Goal: Use online tool/utility: Utilize a website feature to perform a specific function

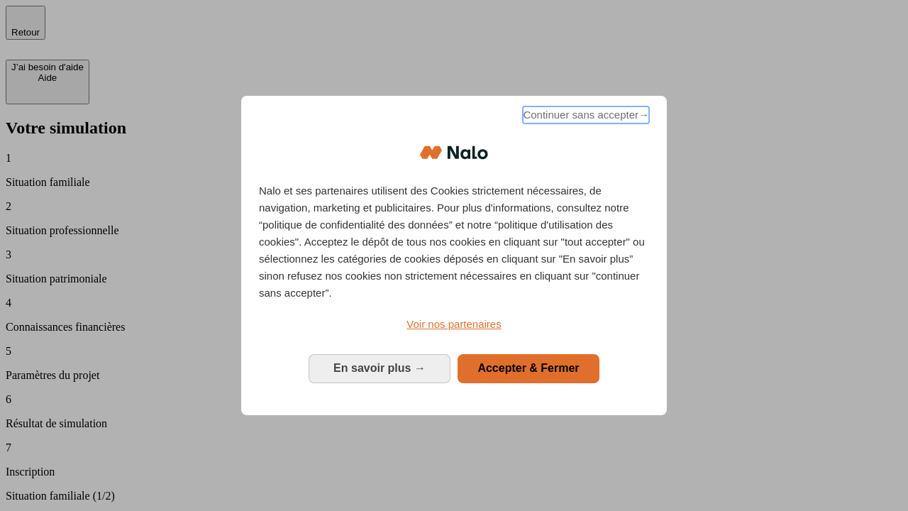
click at [584, 117] on span "Continuer sans accepter →" at bounding box center [586, 114] width 126 height 17
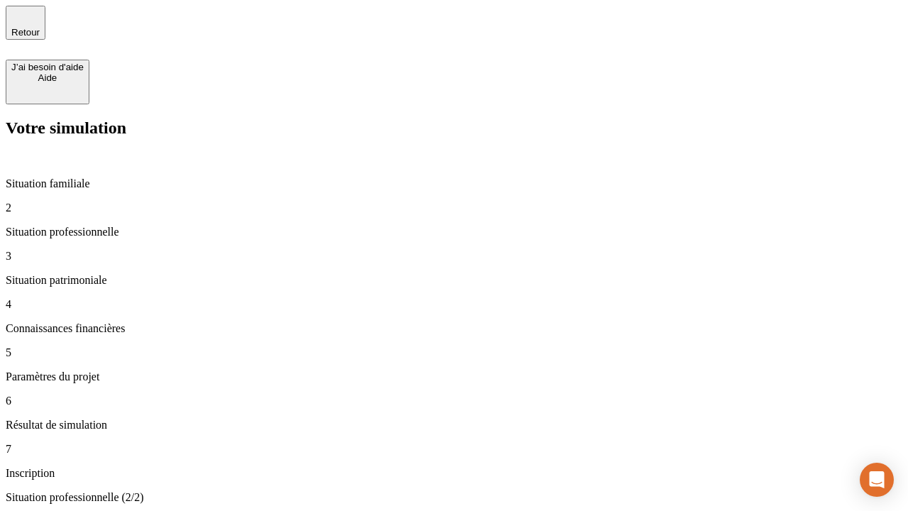
type input "30 000"
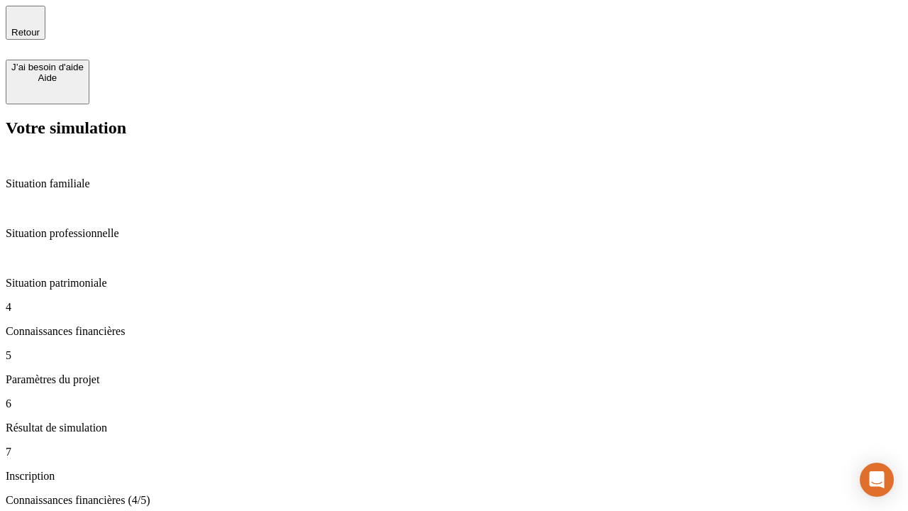
type input "25"
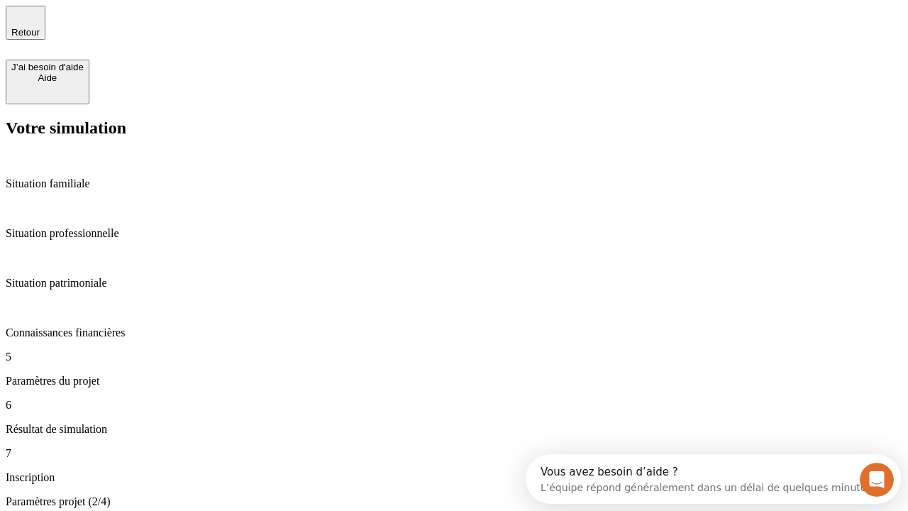
type input "64"
type input "1 000"
type input "640"
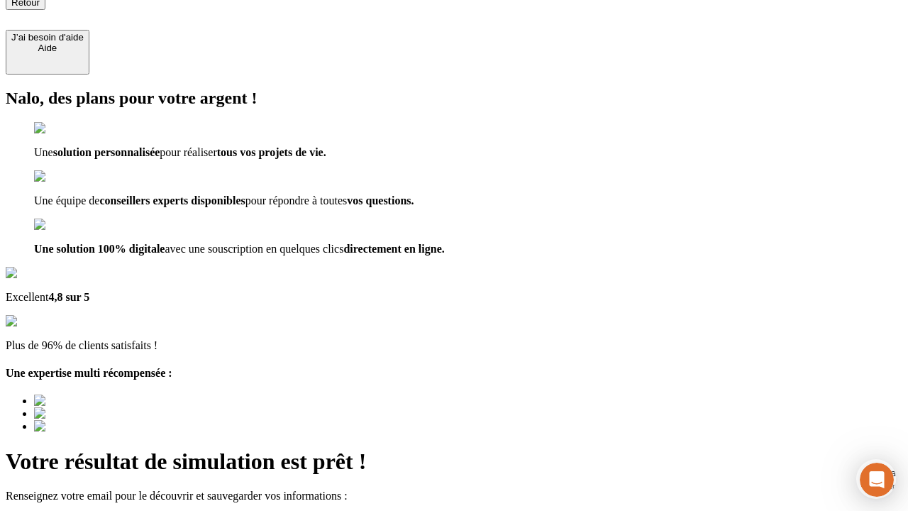
type input "[EMAIL_ADDRESS][PERSON_NAME][DOMAIN_NAME]"
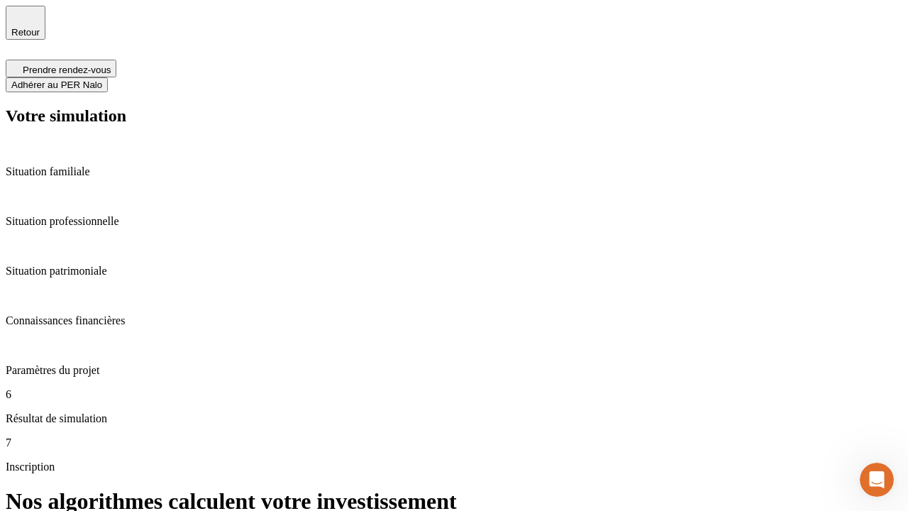
scroll to position [6, 0]
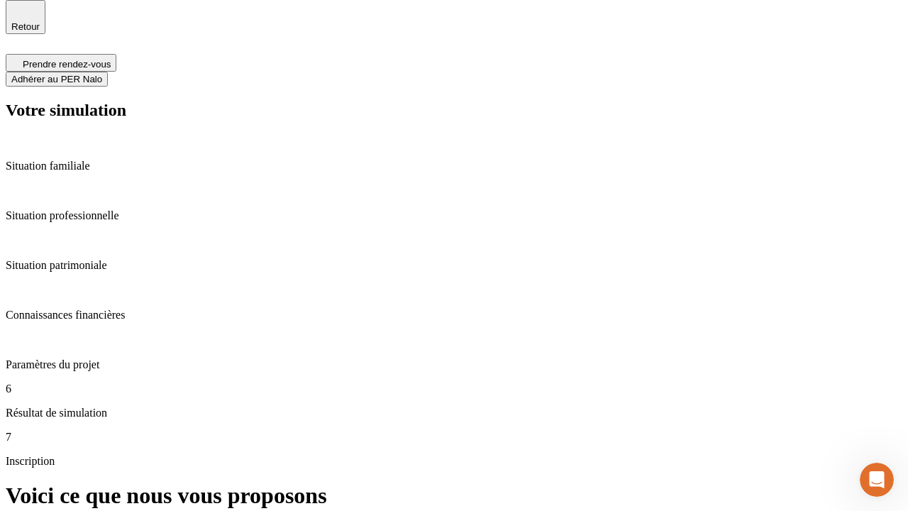
click at [102, 74] on span "Adhérer au PER Nalo" at bounding box center [56, 79] width 91 height 11
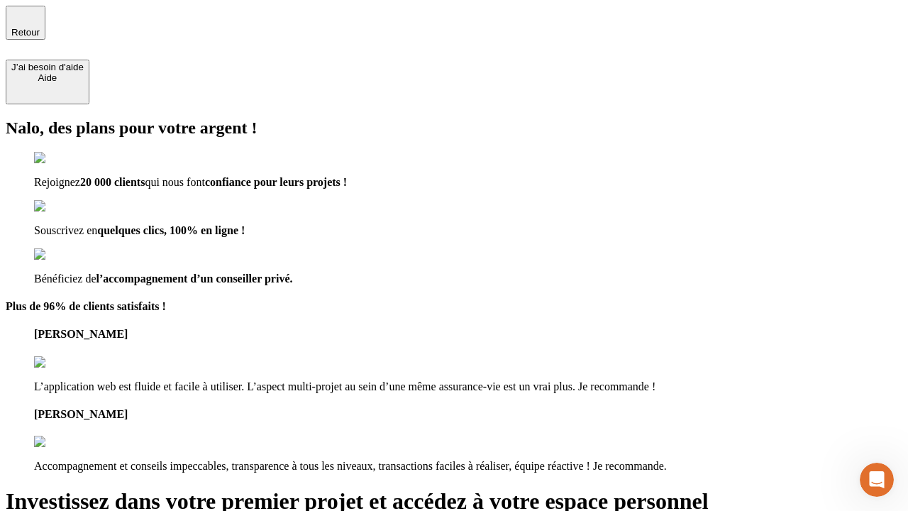
type input "[PERSON_NAME][EMAIL_ADDRESS][DOMAIN_NAME]"
